Goal: Find specific page/section: Find specific page/section

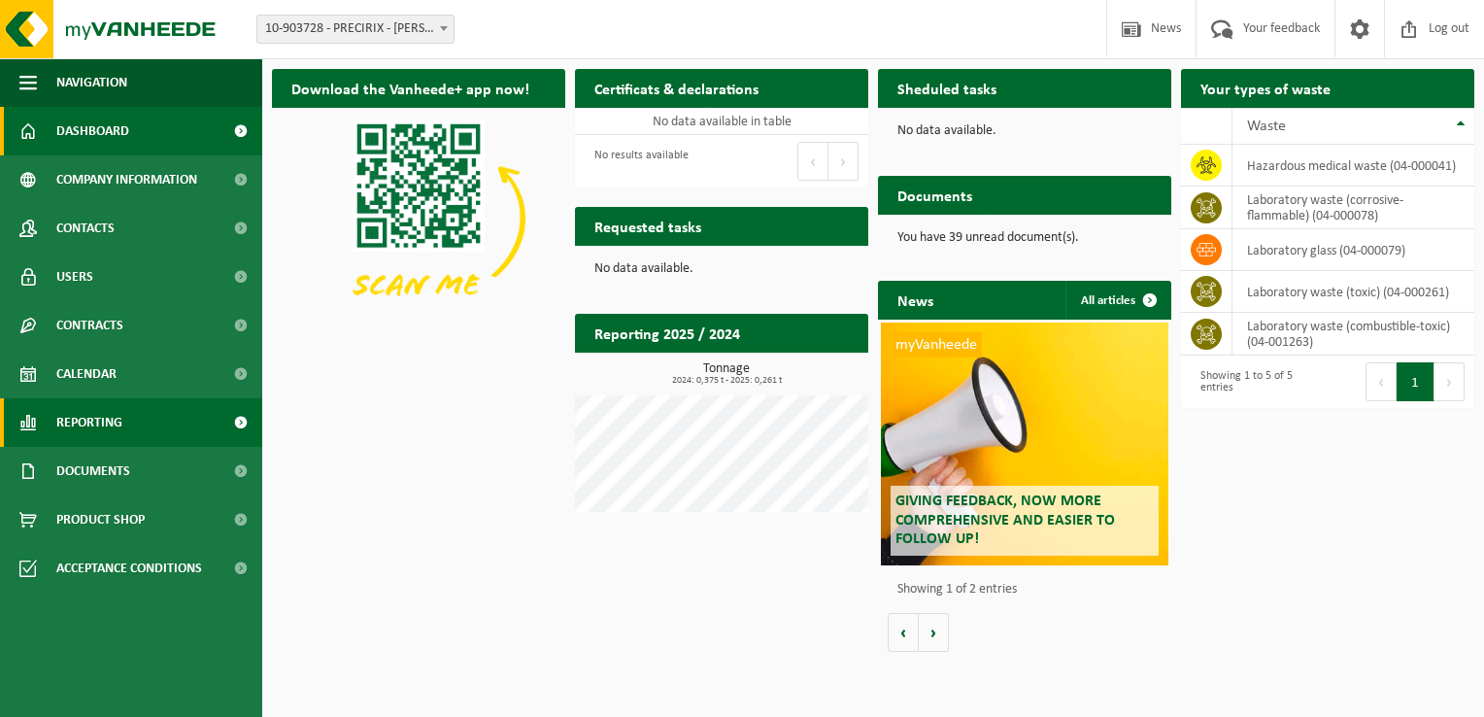
click at [81, 429] on span "Reporting" at bounding box center [89, 422] width 66 height 49
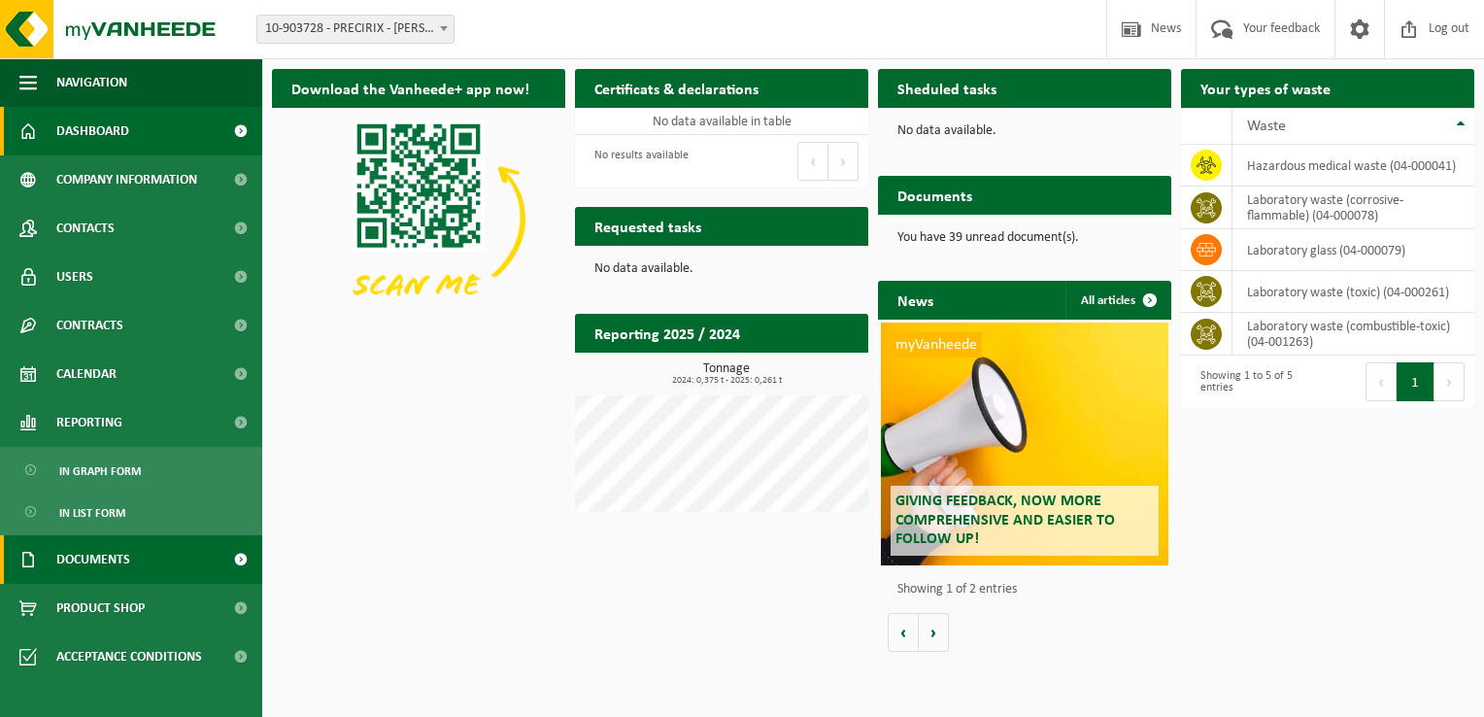
click at [118, 557] on span "Documents" at bounding box center [93, 559] width 74 height 49
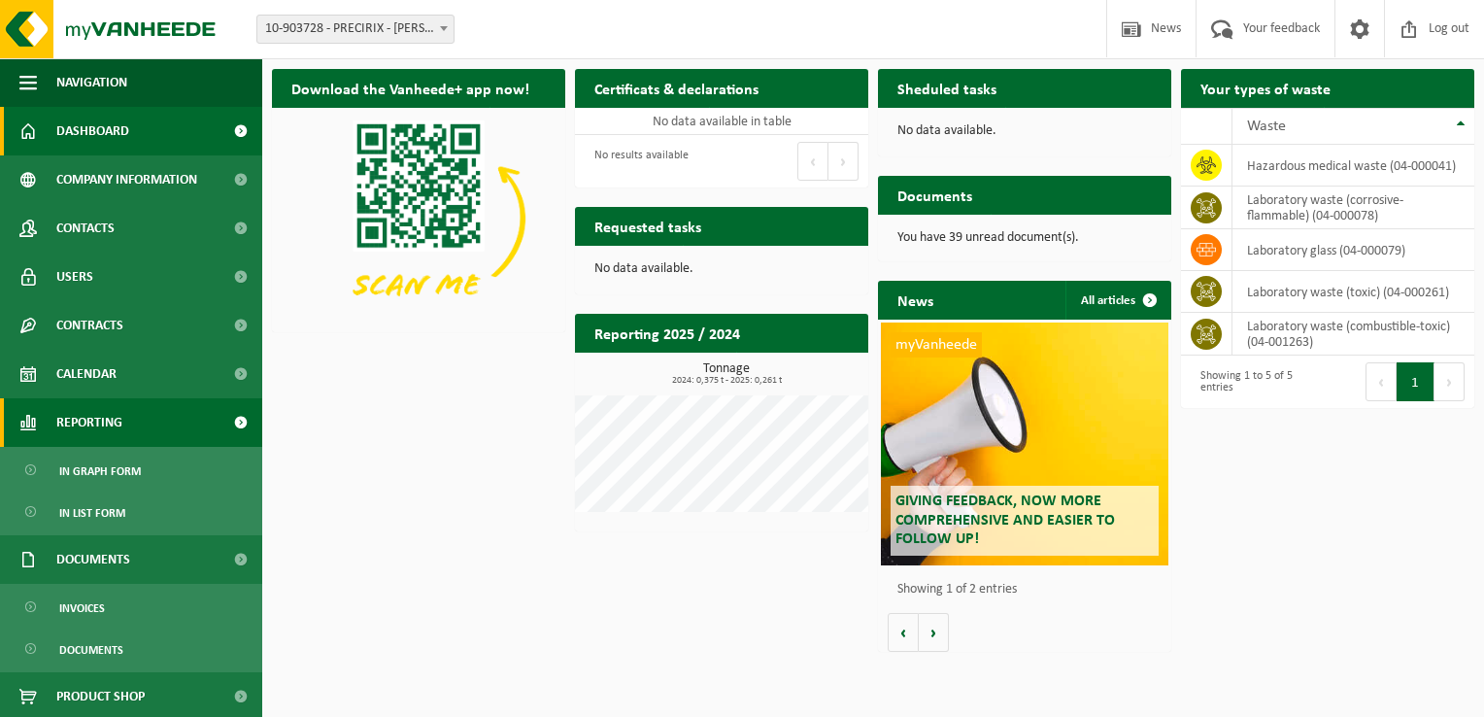
click at [114, 445] on span "Reporting" at bounding box center [89, 422] width 66 height 49
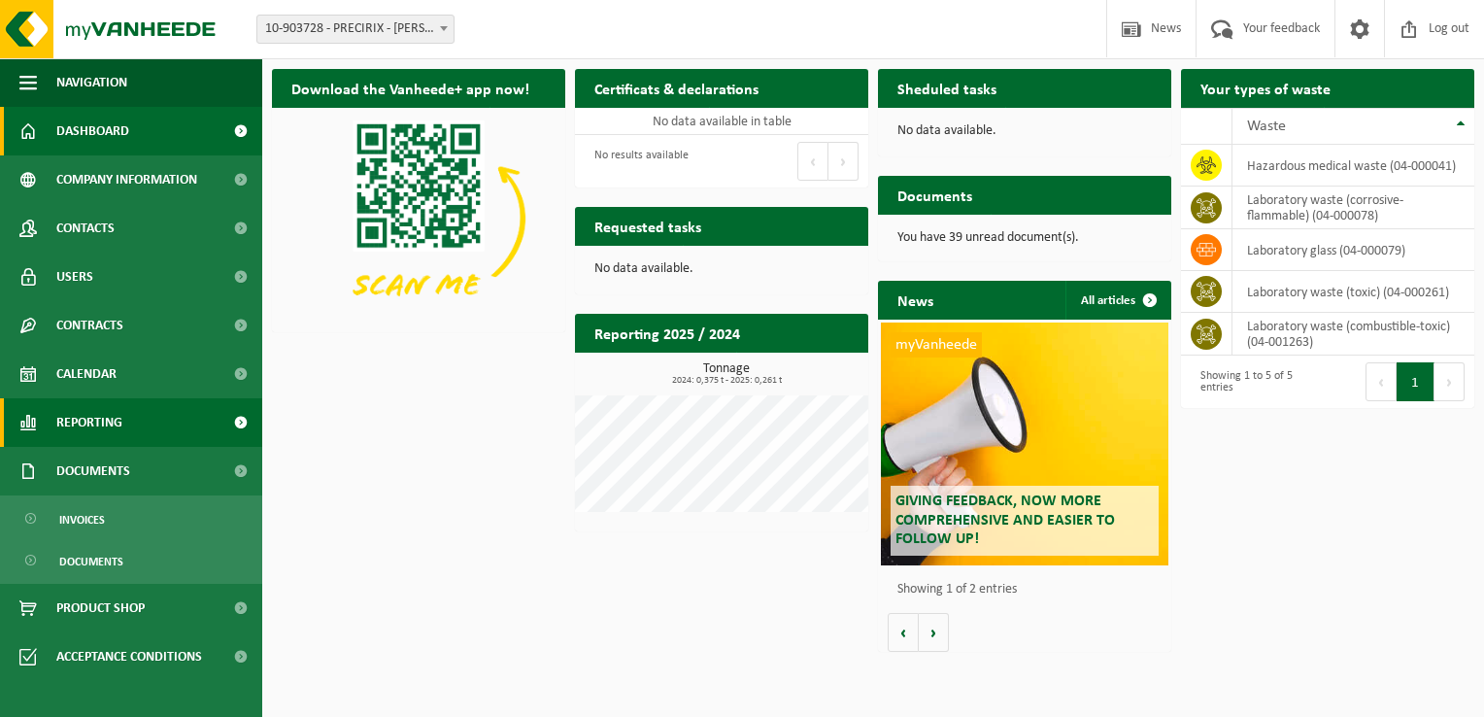
click at [122, 432] on link "Reporting" at bounding box center [131, 422] width 262 height 49
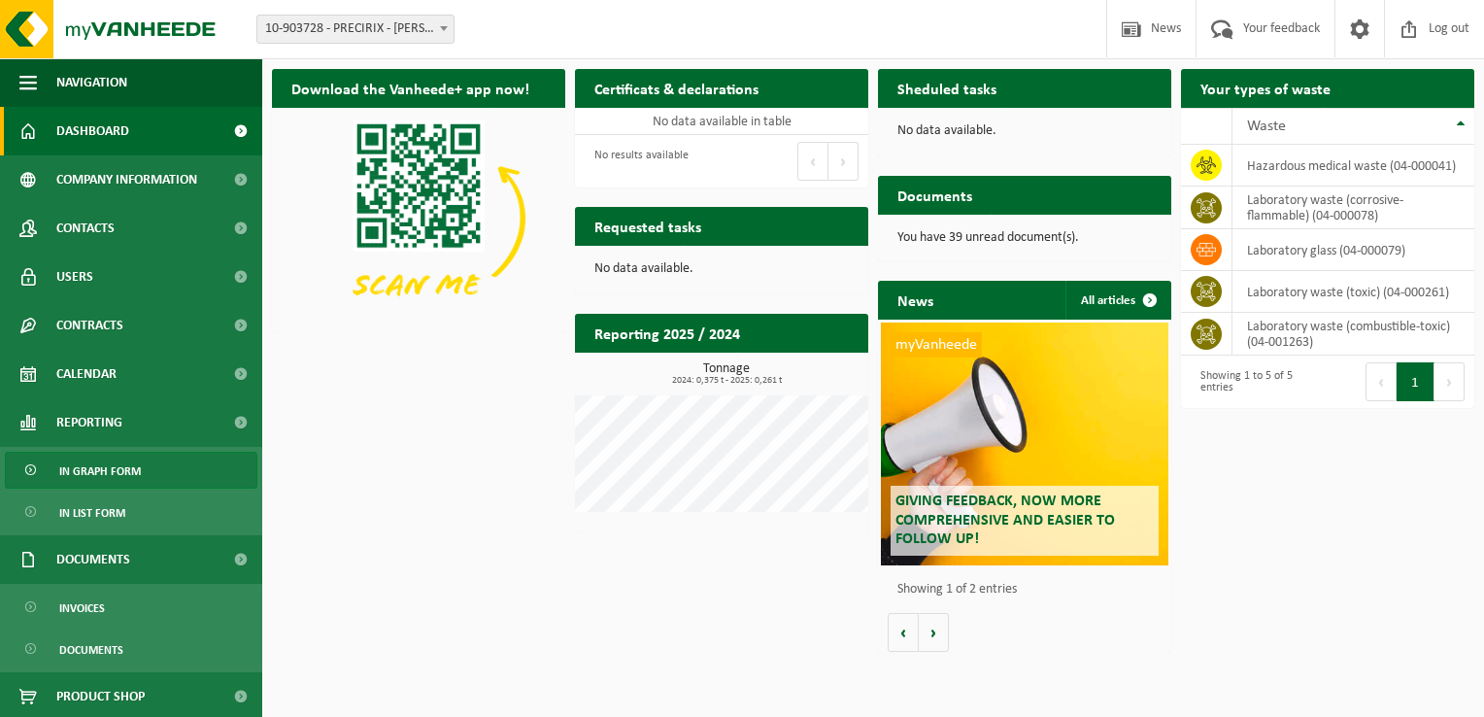
click at [124, 477] on span "In graph form" at bounding box center [100, 470] width 82 height 37
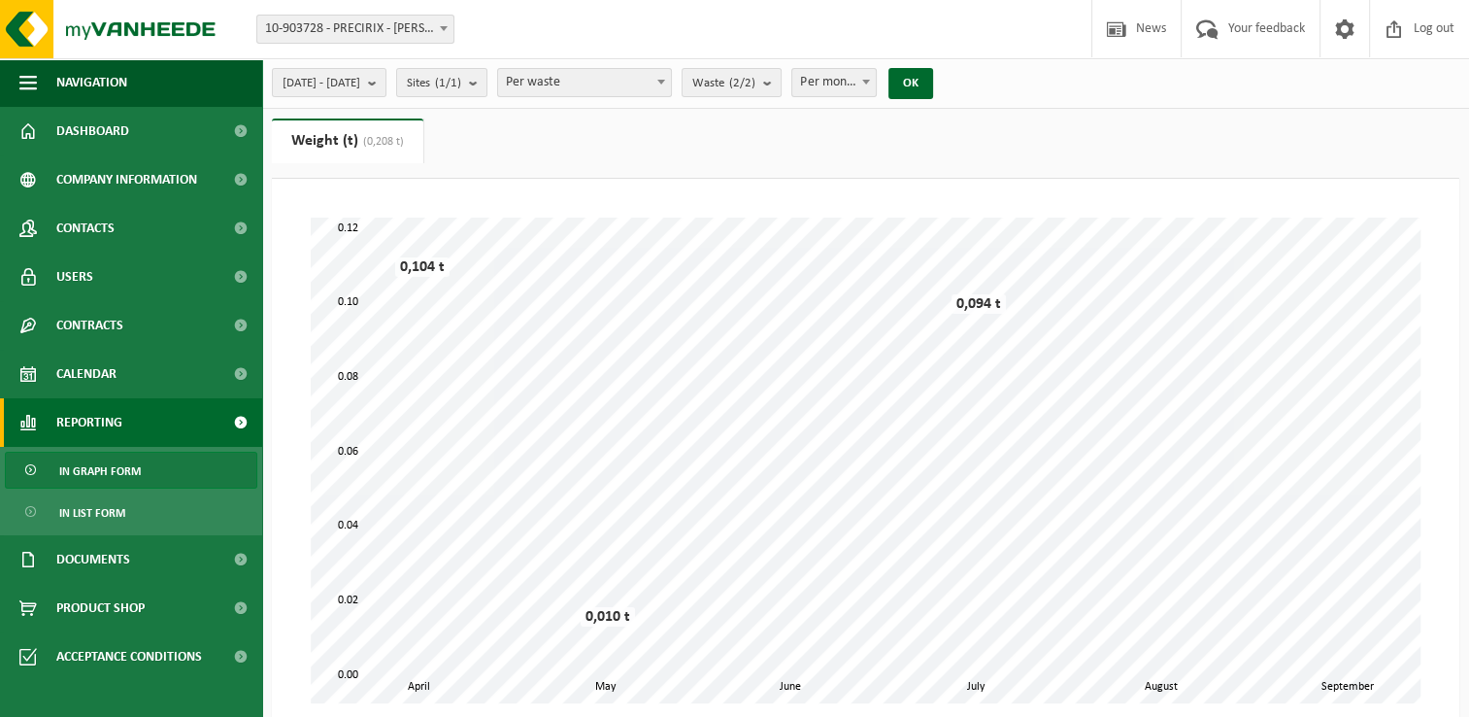
click at [330, 199] on div "Please wait. Due to the large amount of data, the loading may take a while. May…" at bounding box center [865, 460] width 1149 height 524
